Goal: Task Accomplishment & Management: Manage account settings

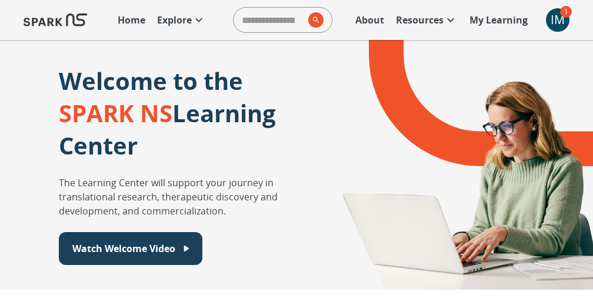
click at [254, 26] on input "search" at bounding box center [269, 20] width 70 height 24
type input "**********"
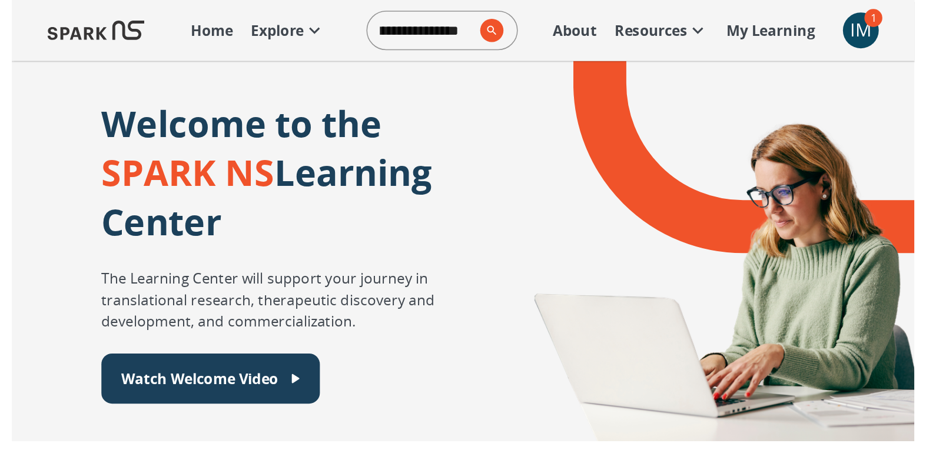
scroll to position [0, 21]
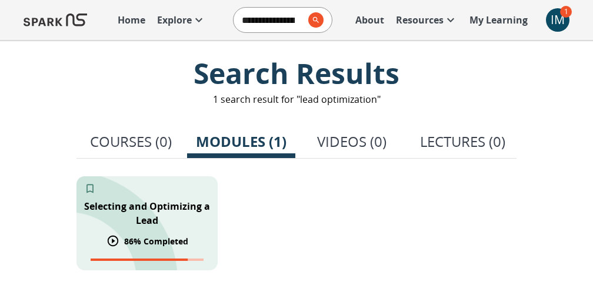
click at [119, 223] on p "Selecting and Optimizing a Lead" at bounding box center [147, 213] width 127 height 28
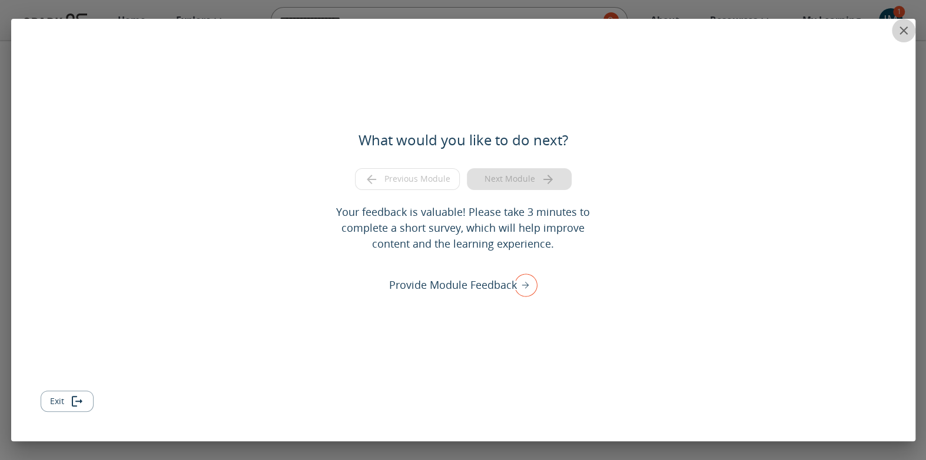
click at [593, 31] on icon "close" at bounding box center [903, 30] width 8 height 8
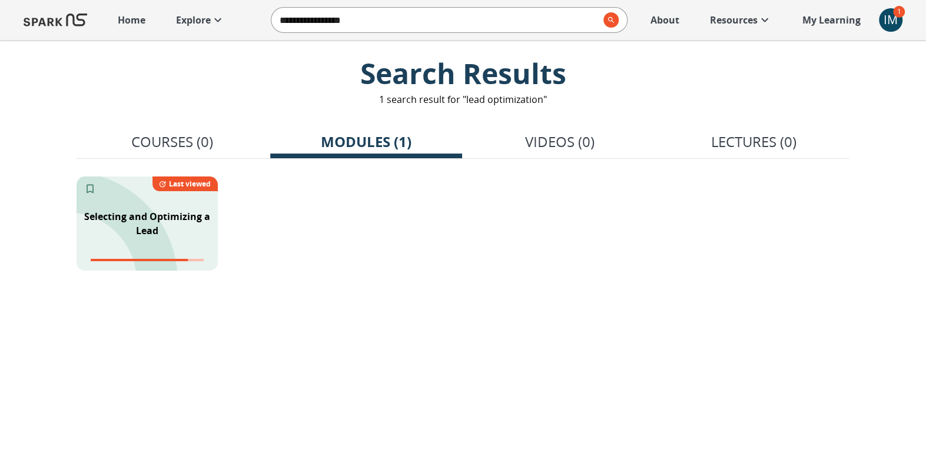
click at [593, 22] on div "IM" at bounding box center [891, 20] width 24 height 24
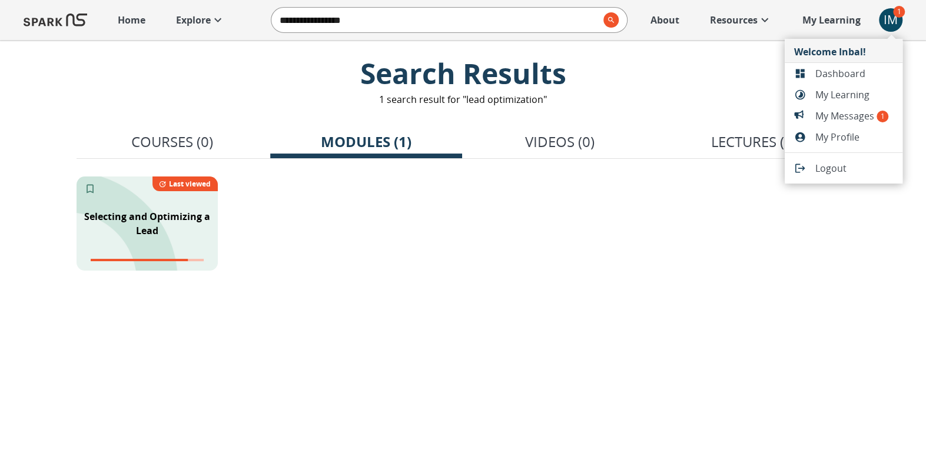
click at [593, 76] on span "Dashboard" at bounding box center [854, 73] width 78 height 14
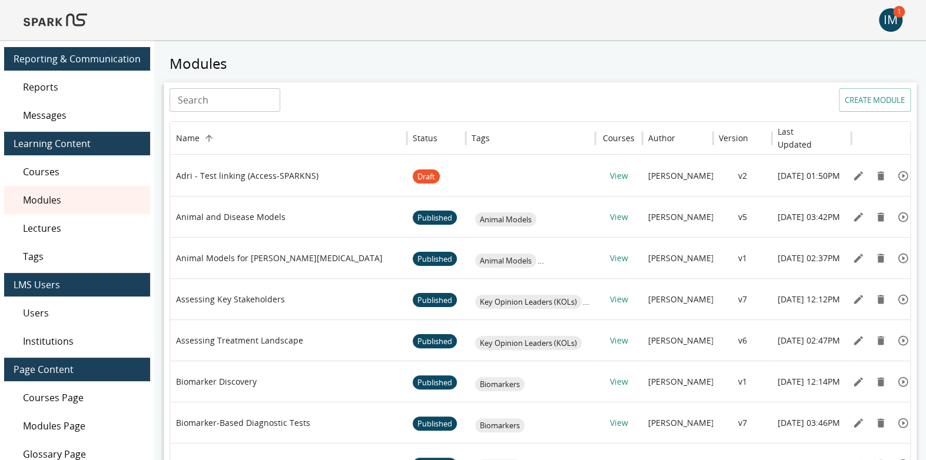
click at [65, 302] on span "Users" at bounding box center [82, 313] width 118 height 14
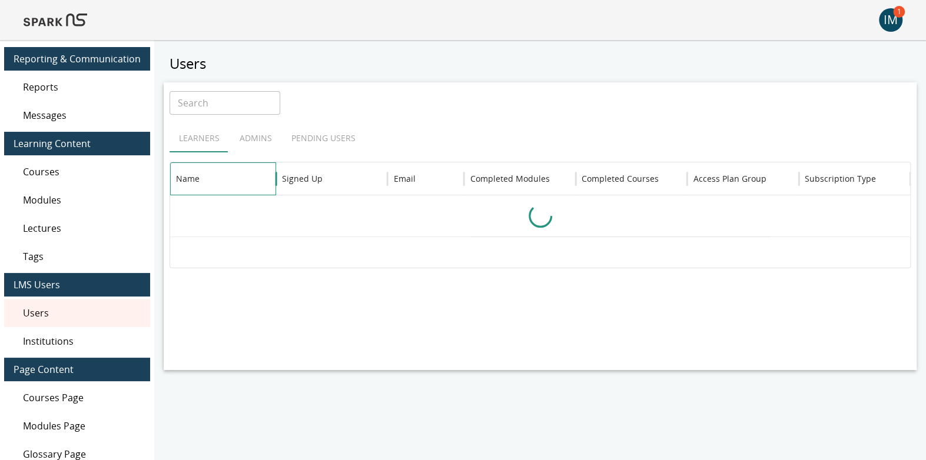
click at [187, 182] on div "Name" at bounding box center [188, 178] width 24 height 11
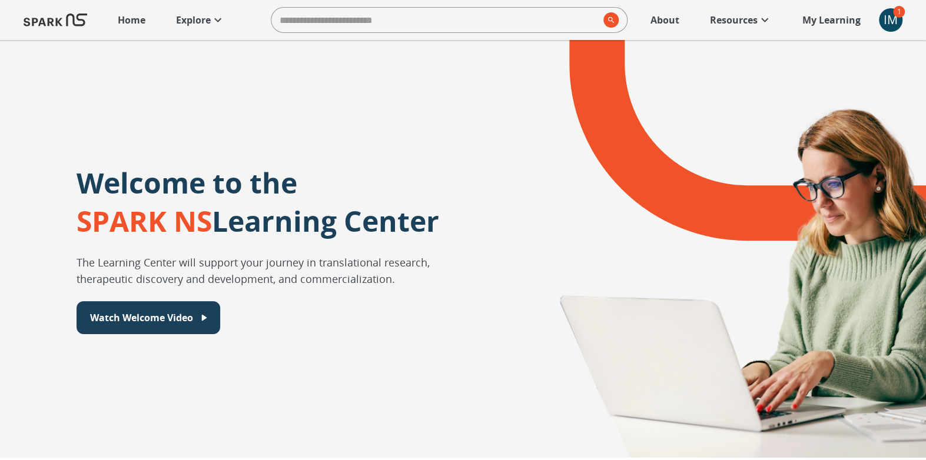
click at [901, 22] on div "IM" at bounding box center [891, 20] width 24 height 24
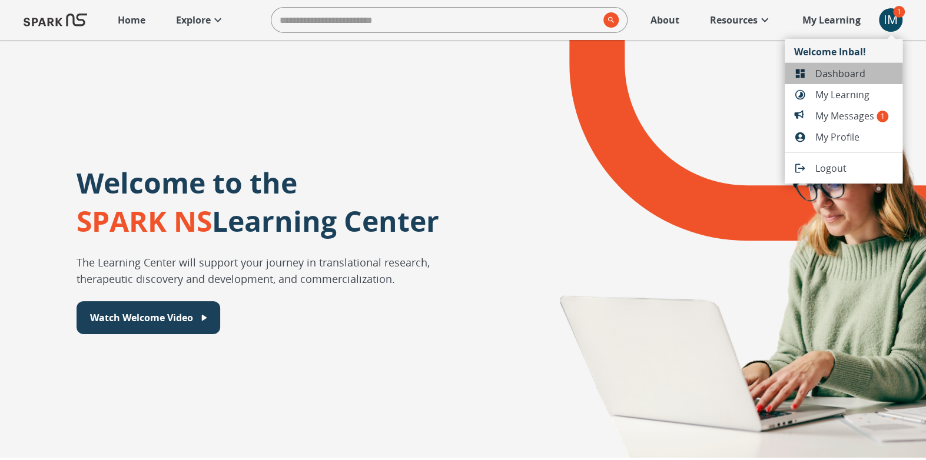
click at [843, 72] on span "Dashboard" at bounding box center [854, 73] width 78 height 14
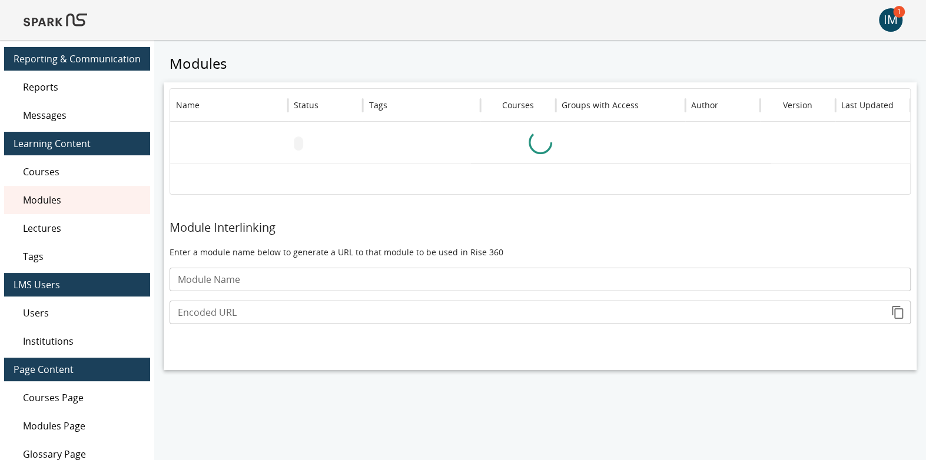
click at [82, 316] on span "Users" at bounding box center [82, 313] width 118 height 14
